Goal: Find specific page/section: Find specific page/section

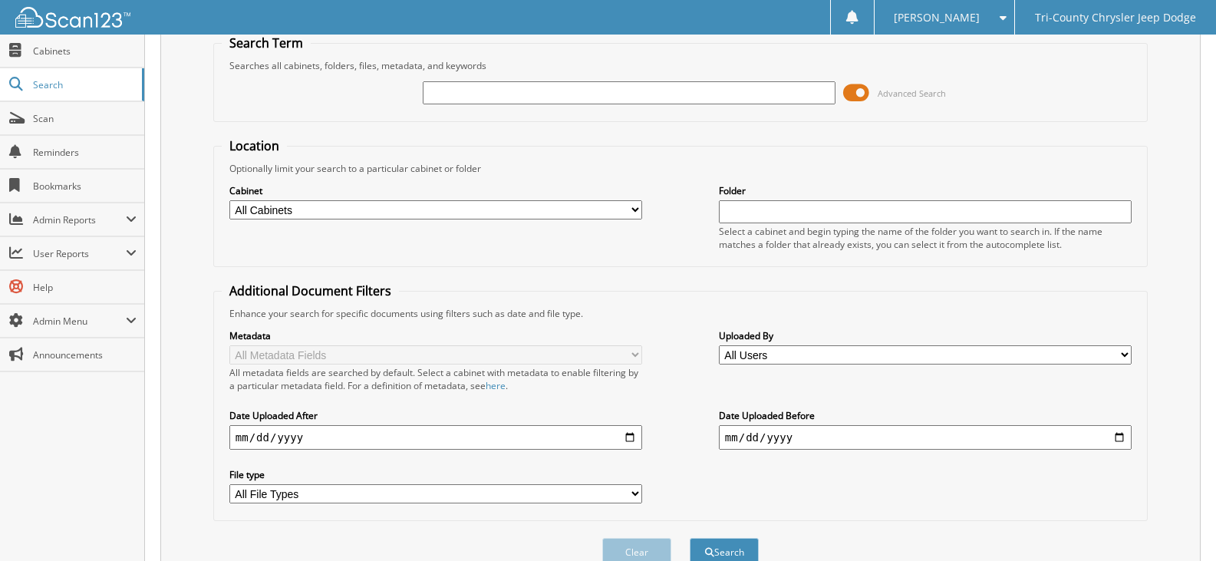
scroll to position [136, 0]
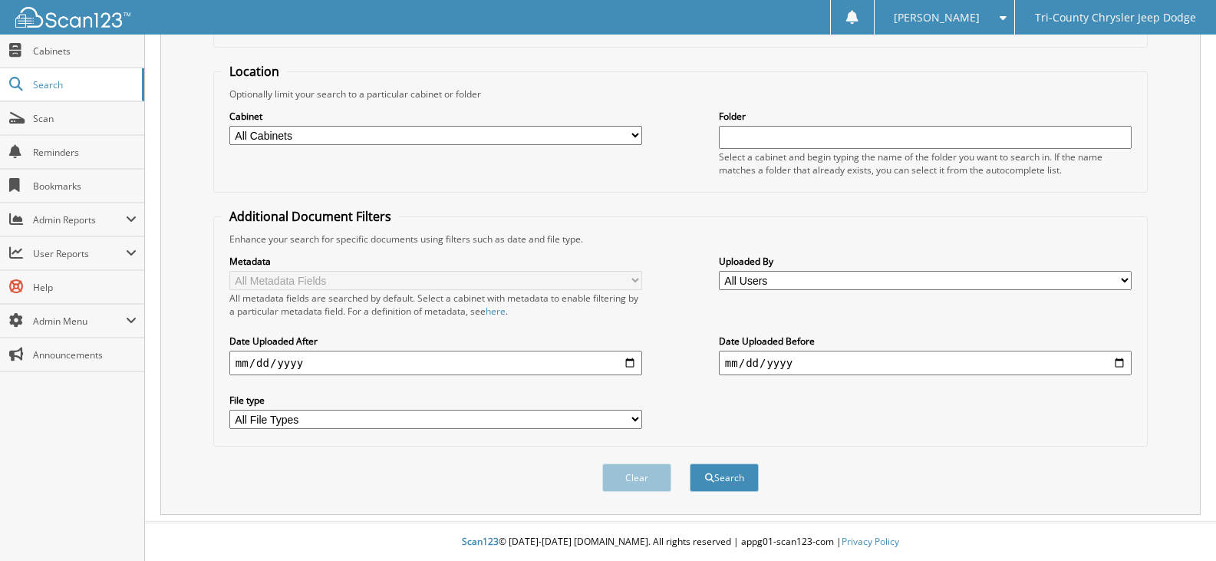
click at [516, 448] on div "Clear Search" at bounding box center [680, 478] width 934 height 62
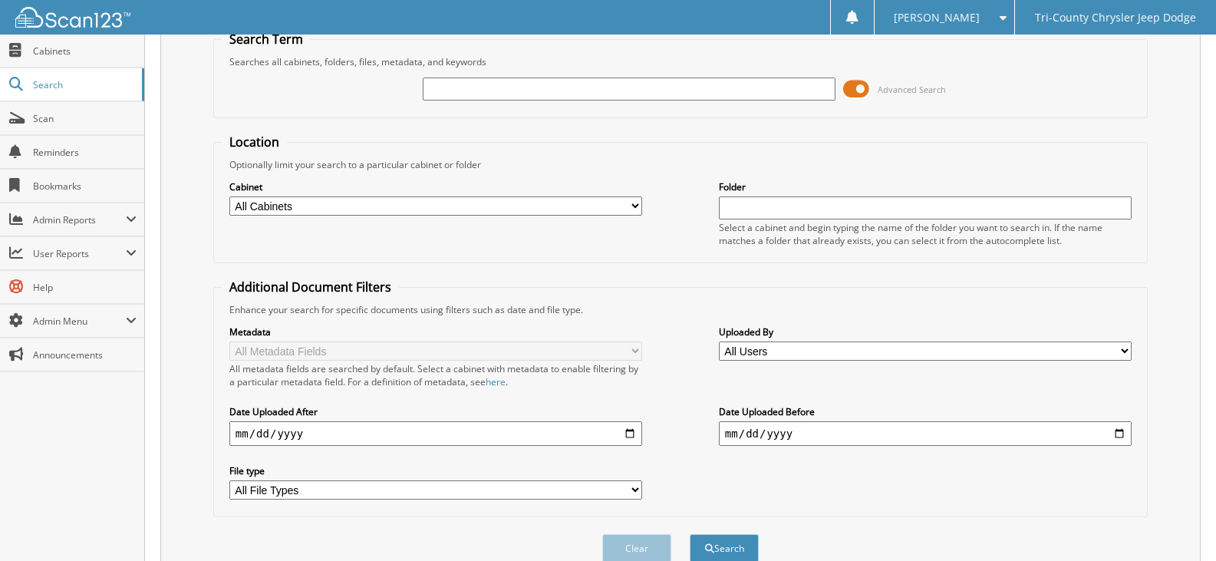
scroll to position [0, 0]
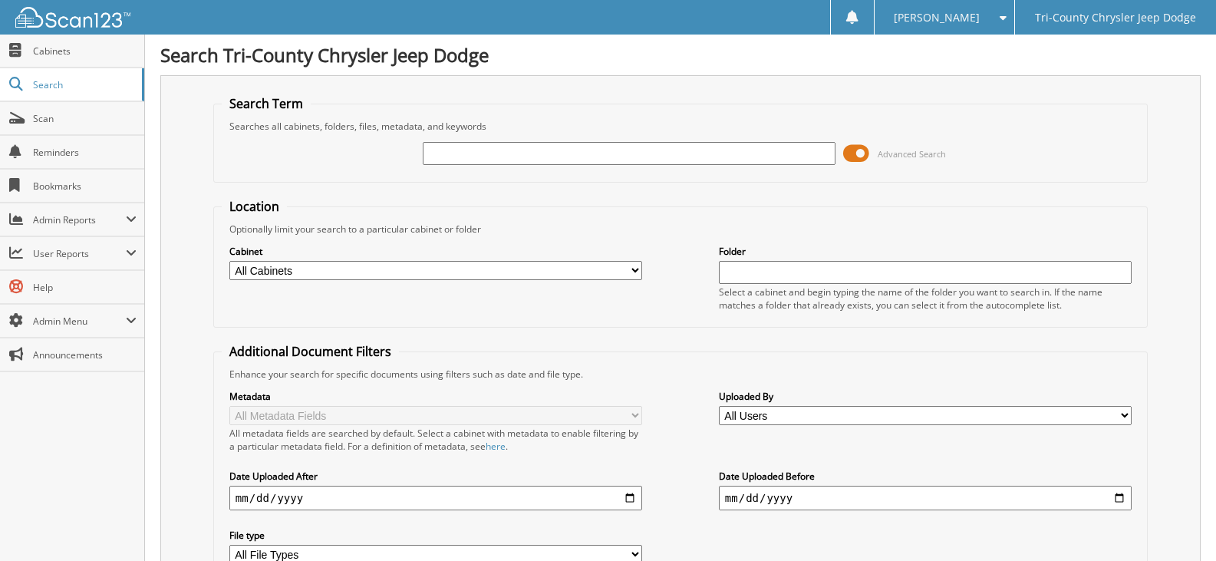
click at [458, 151] on input "text" at bounding box center [629, 153] width 413 height 23
type input "257871"
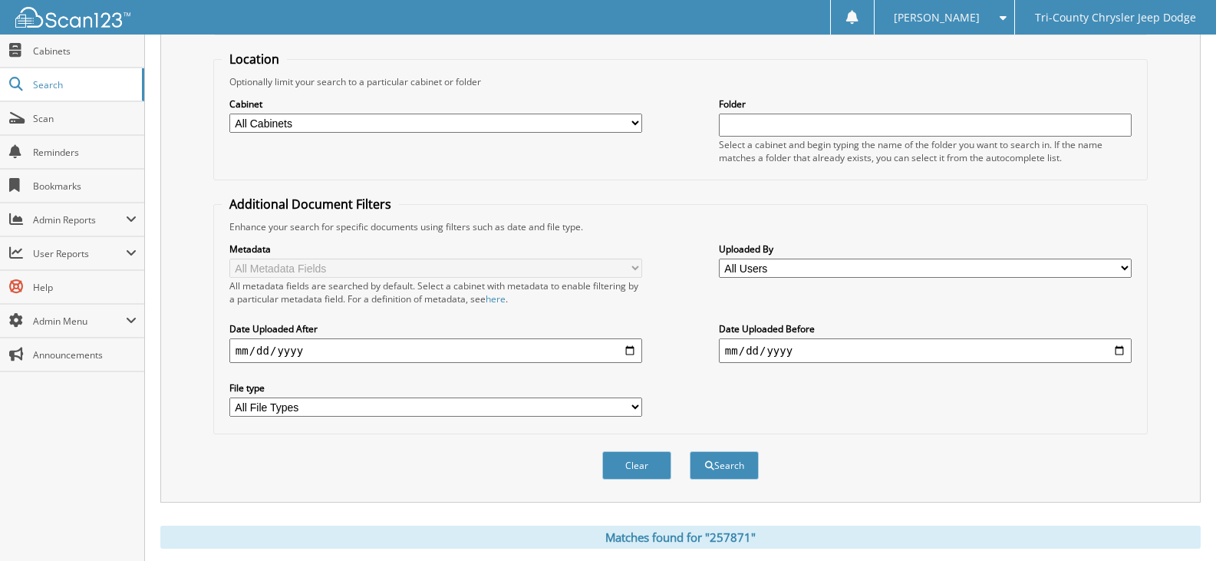
scroll to position [382, 0]
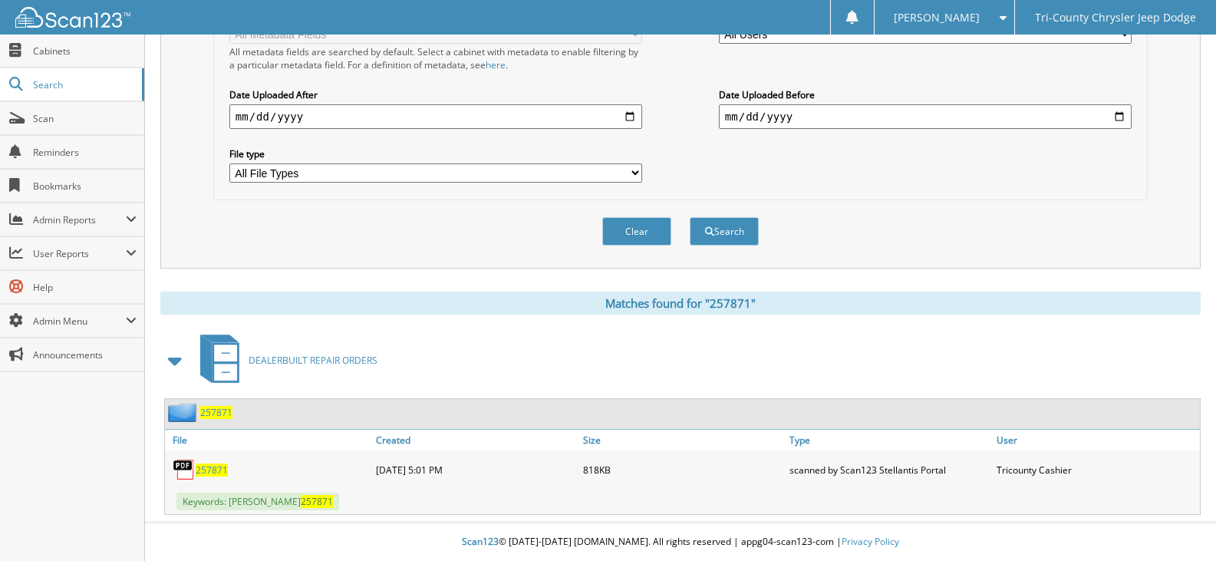
click at [209, 469] on span "257871" at bounding box center [212, 469] width 32 height 13
click at [43, 54] on span "Cabinets" at bounding box center [85, 50] width 104 height 13
